Goal: Navigation & Orientation: Find specific page/section

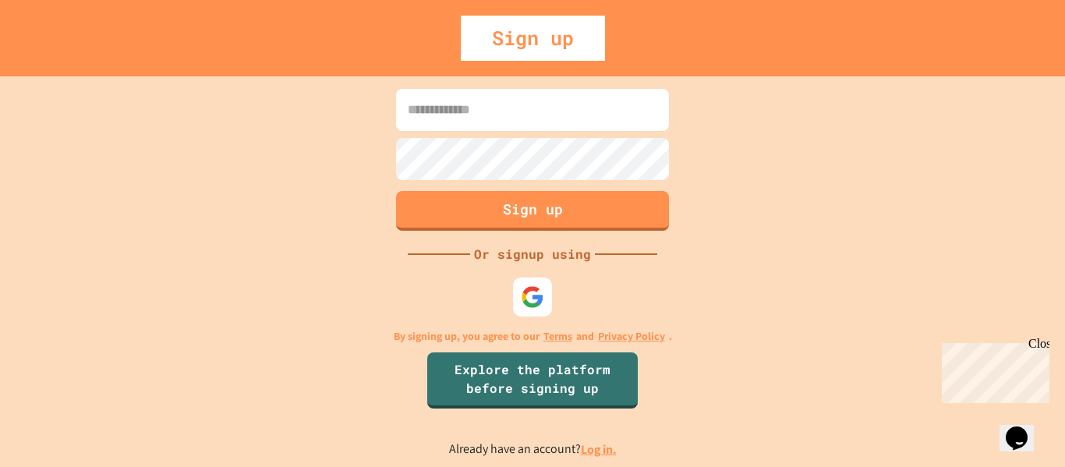
click at [529, 274] on div at bounding box center [532, 297] width 47 height 47
click at [539, 289] on img at bounding box center [533, 297] width 26 height 26
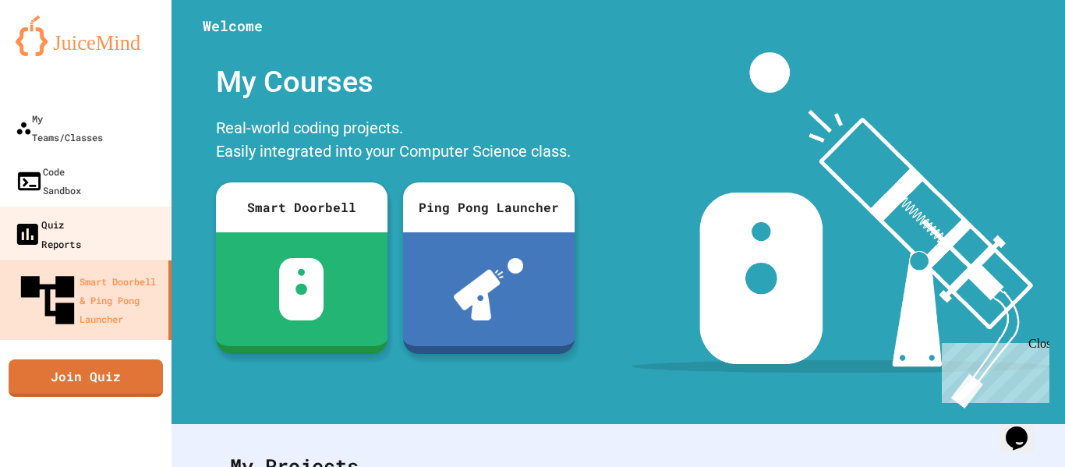
click at [109, 207] on link "Quiz Reports" at bounding box center [86, 234] width 177 height 55
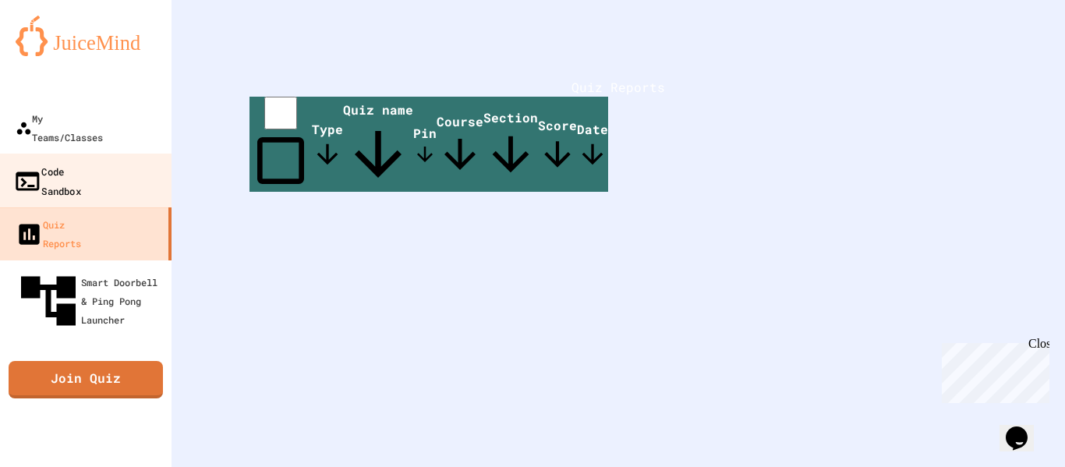
click at [69, 161] on div "Code Sandbox" at bounding box center [47, 180] width 68 height 38
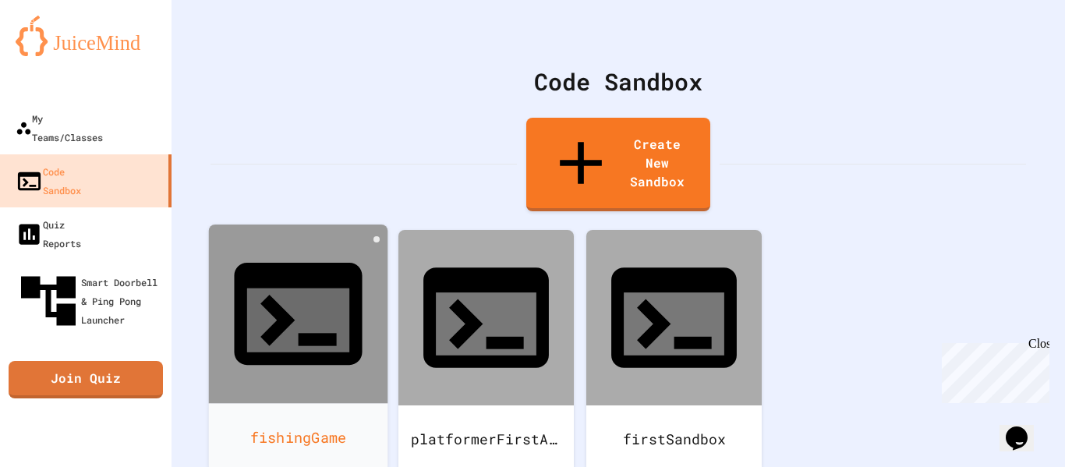
click at [320, 255] on icon at bounding box center [298, 314] width 154 height 154
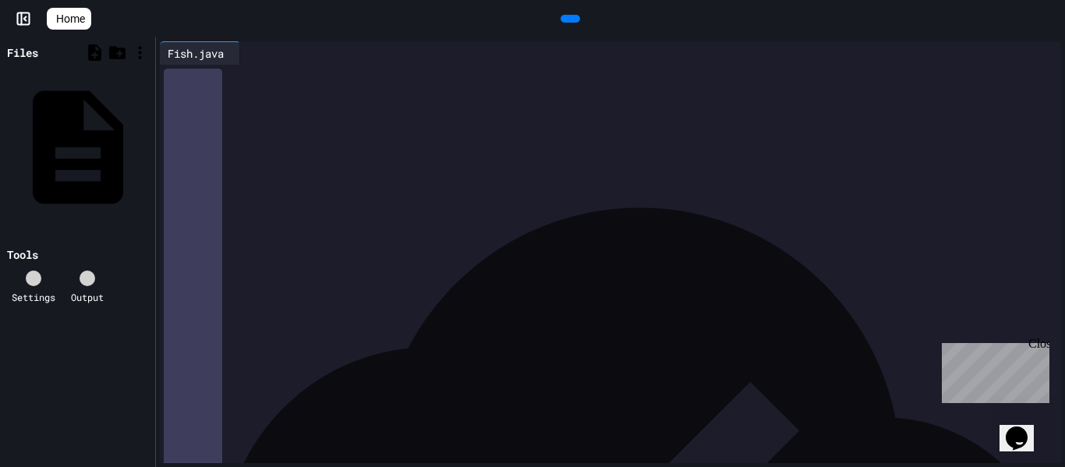
scroll to position [171, 0]
click at [270, 225] on div at bounding box center [624, 233] width 875 height 16
click at [273, 231] on div at bounding box center [624, 233] width 875 height 16
